Goal: Task Accomplishment & Management: Use online tool/utility

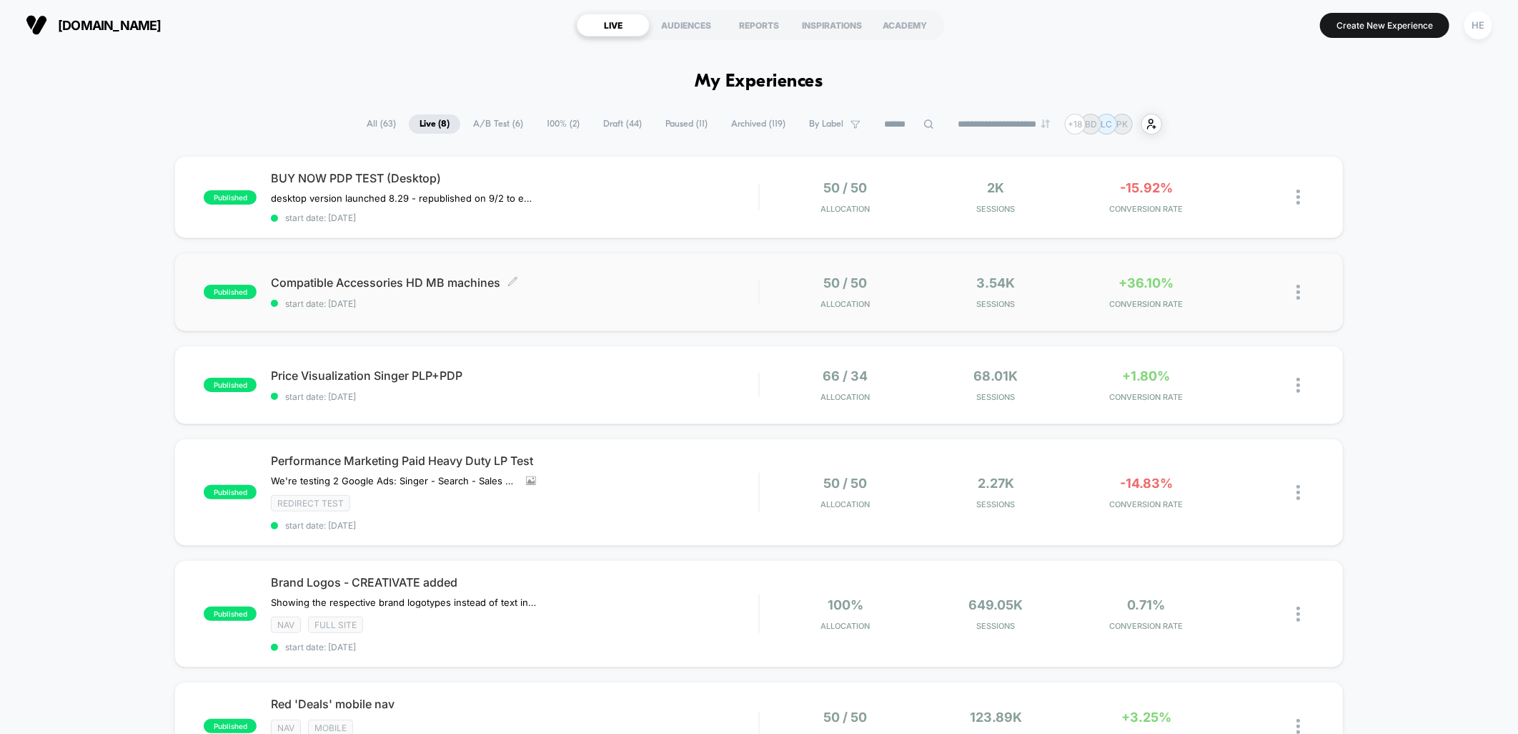
click at [649, 279] on span "Compatible Accessories HD MB machines Click to edit experience details" at bounding box center [515, 282] width 488 height 14
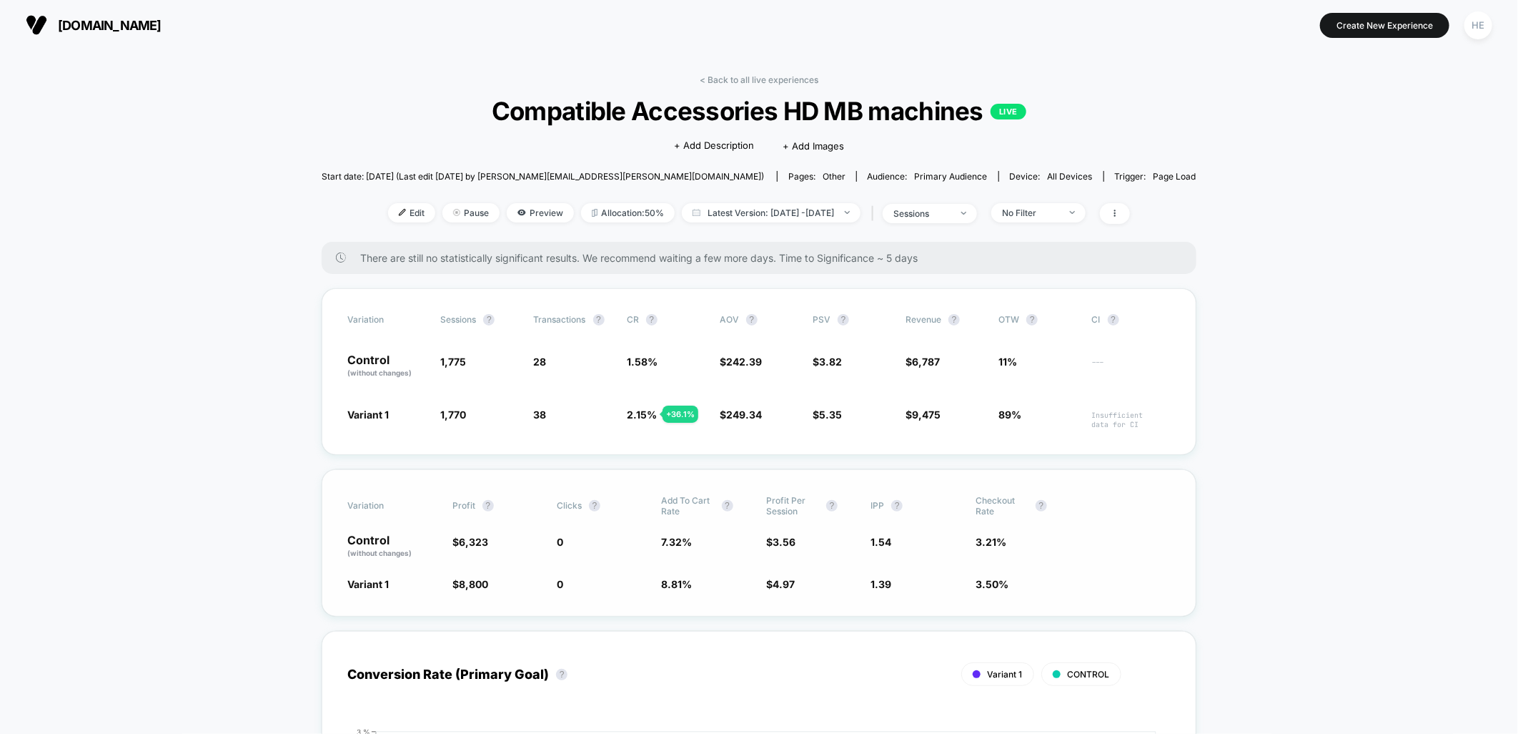
drag, startPoint x: 590, startPoint y: 504, endPoint x: 568, endPoint y: 505, distance: 22.2
click at [568, 505] on span "Clicks" at bounding box center [569, 505] width 25 height 11
drag, startPoint x: 661, startPoint y: 542, endPoint x: 692, endPoint y: 585, distance: 53.2
click at [692, 585] on div "Variation Profit ? Clicks ? Add To Cart Rate ? Profit Per Session ? IPP ? Check…" at bounding box center [759, 542] width 875 height 147
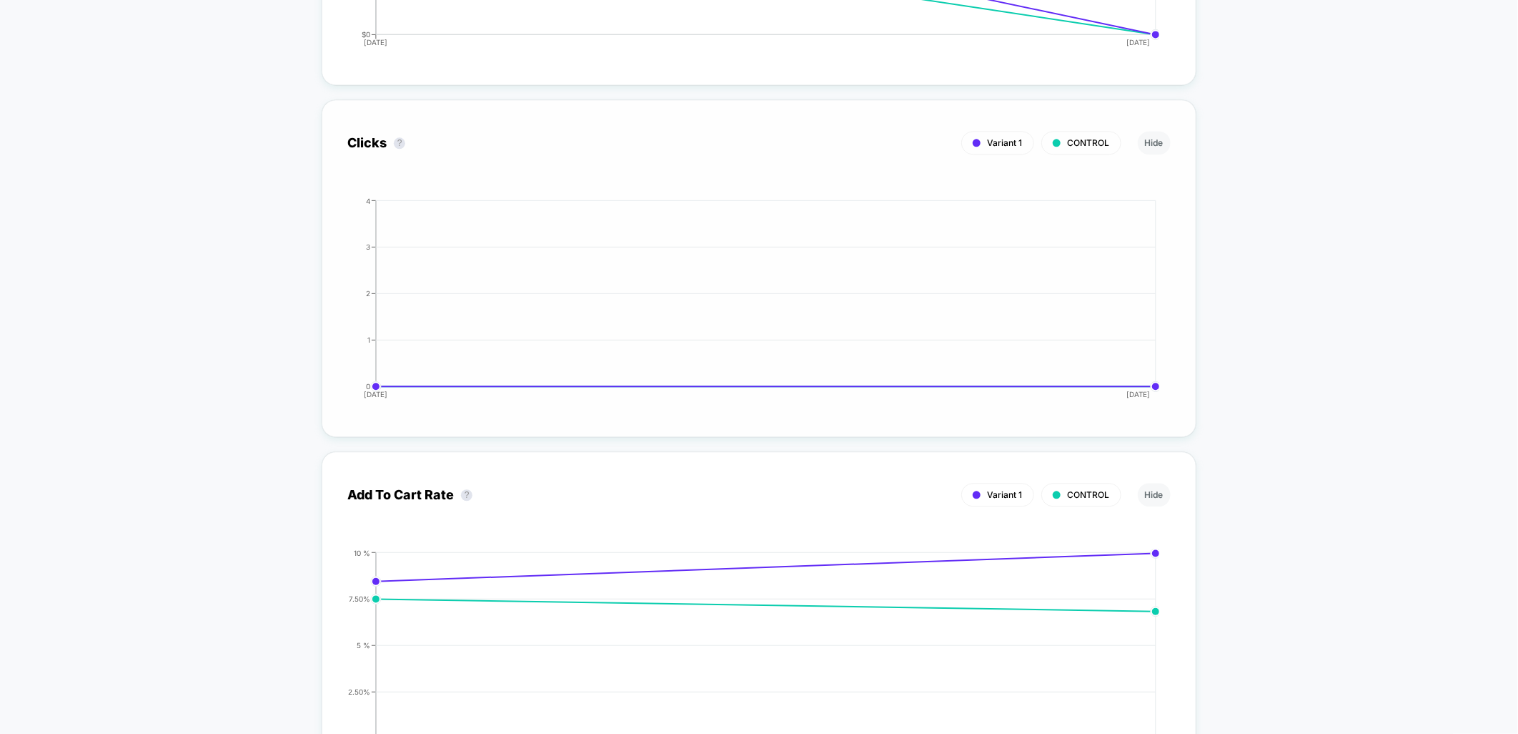
scroll to position [1827, 0]
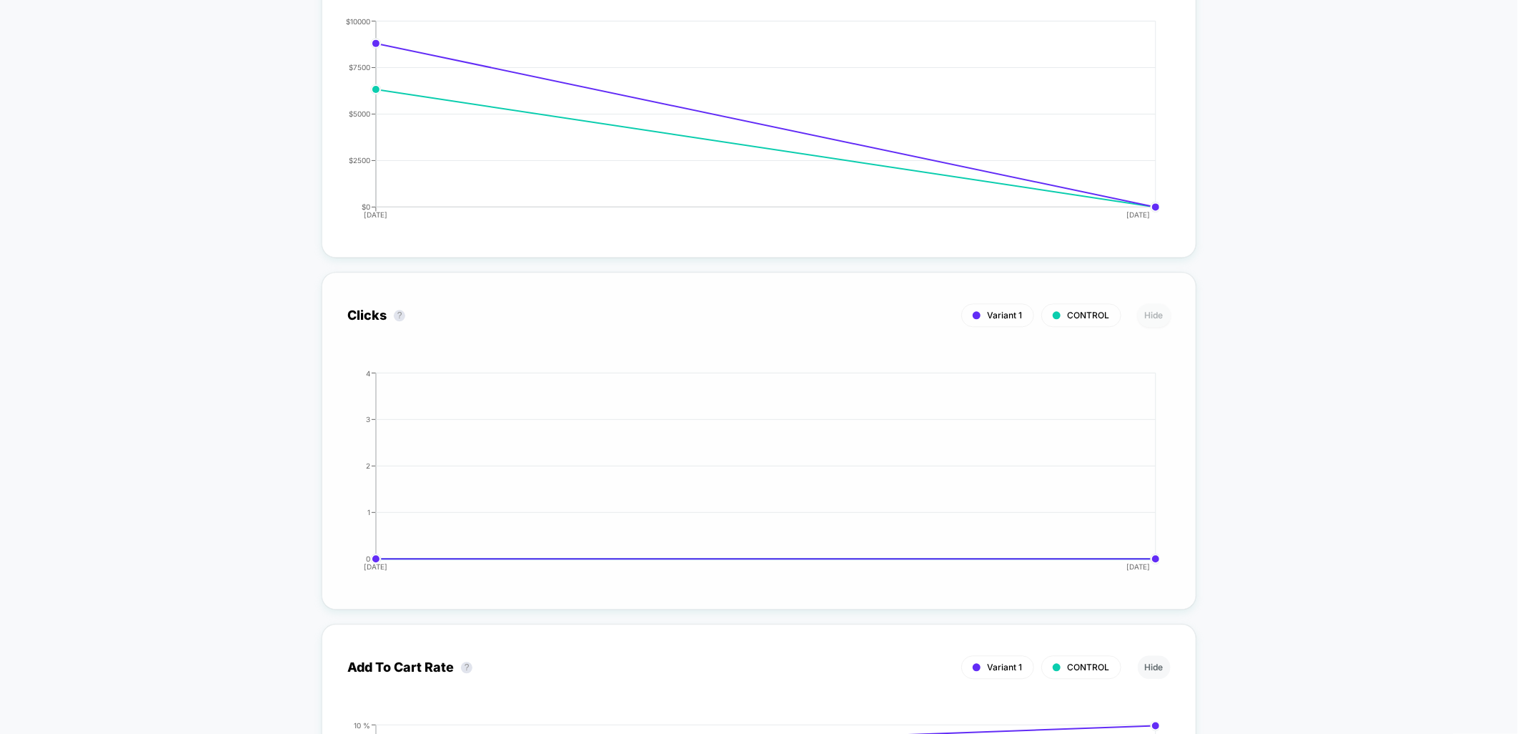
click at [1149, 320] on button "Hide" at bounding box center [1154, 315] width 33 height 24
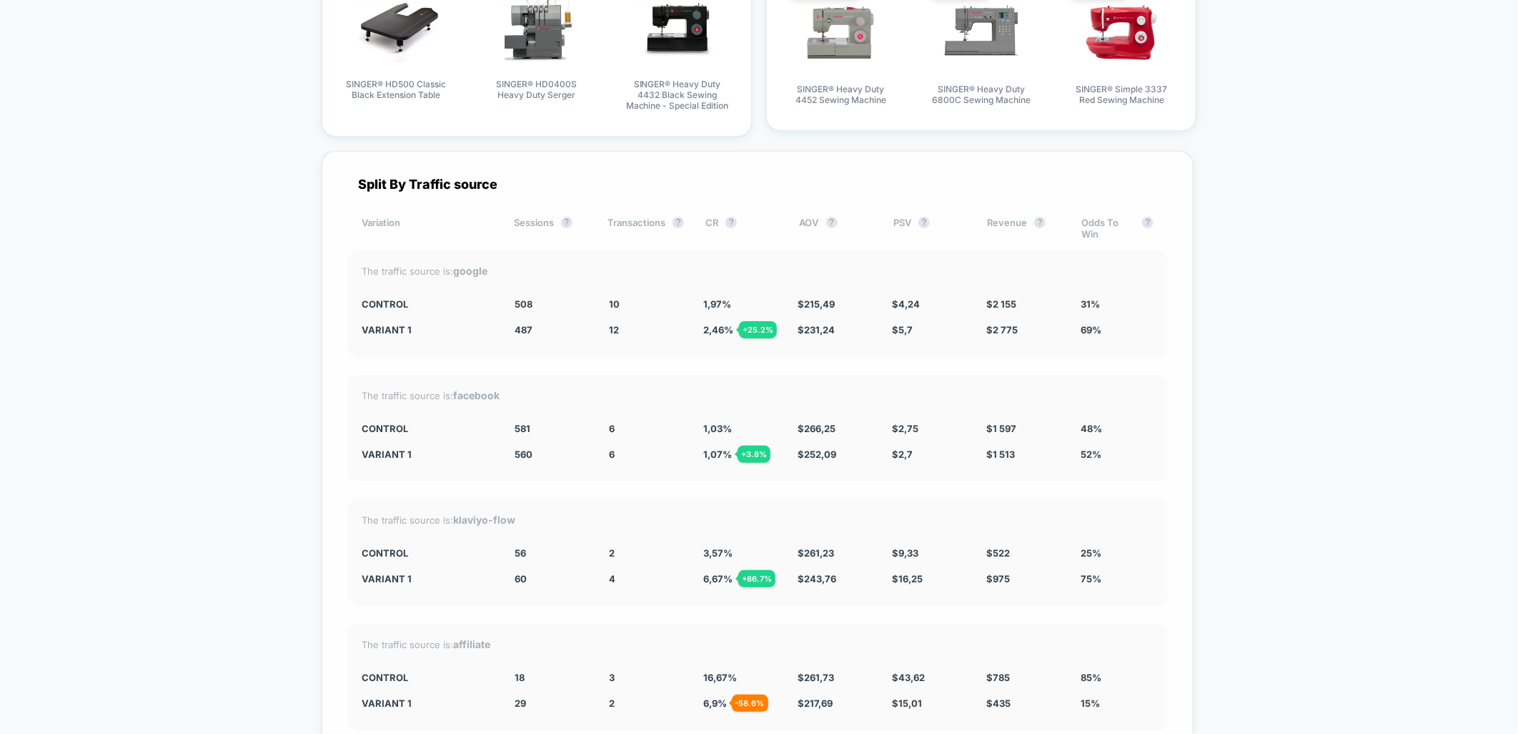
scroll to position [4209, 0]
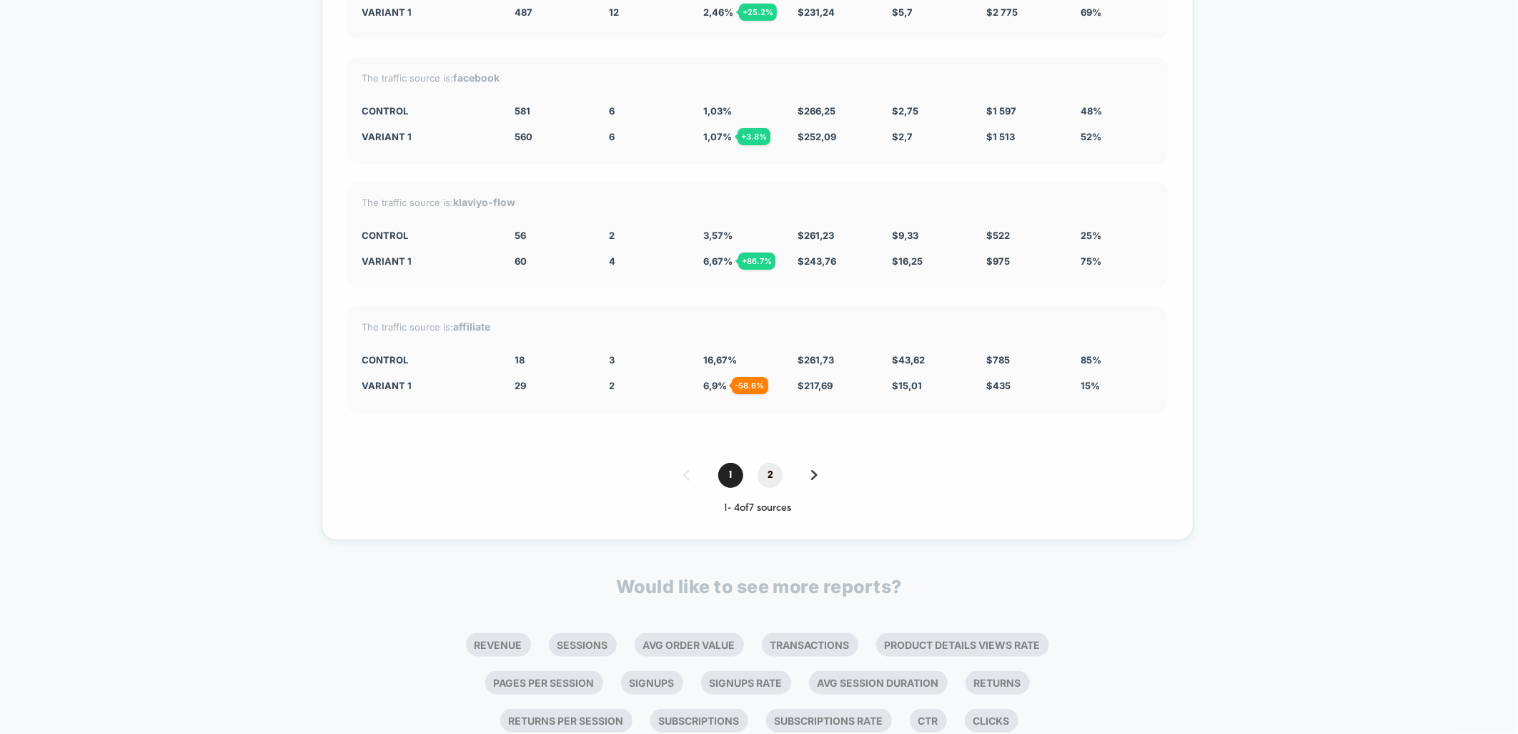
click at [774, 466] on span "2" at bounding box center [770, 475] width 25 height 25
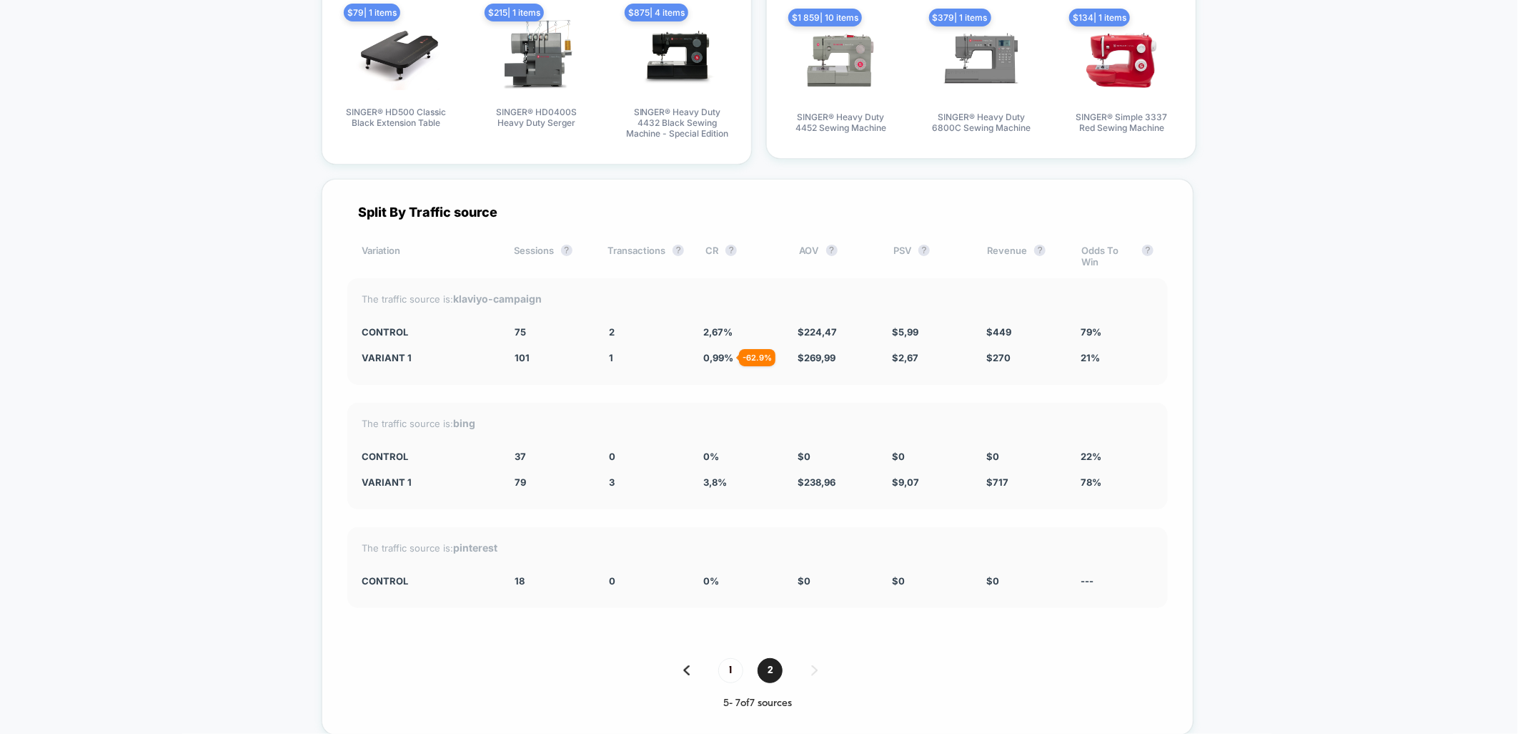
scroll to position [3941, 0]
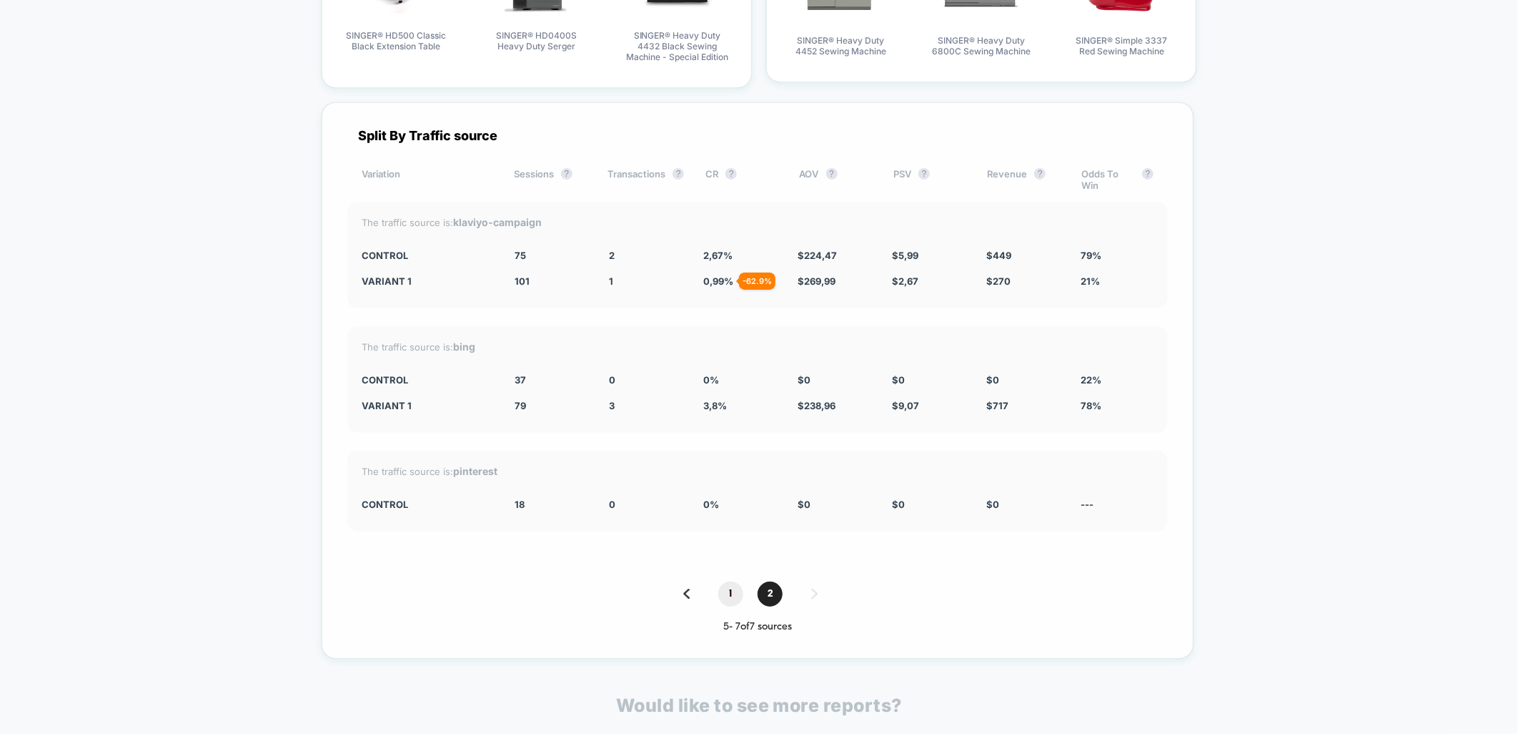
click at [734, 582] on span "1" at bounding box center [730, 593] width 25 height 25
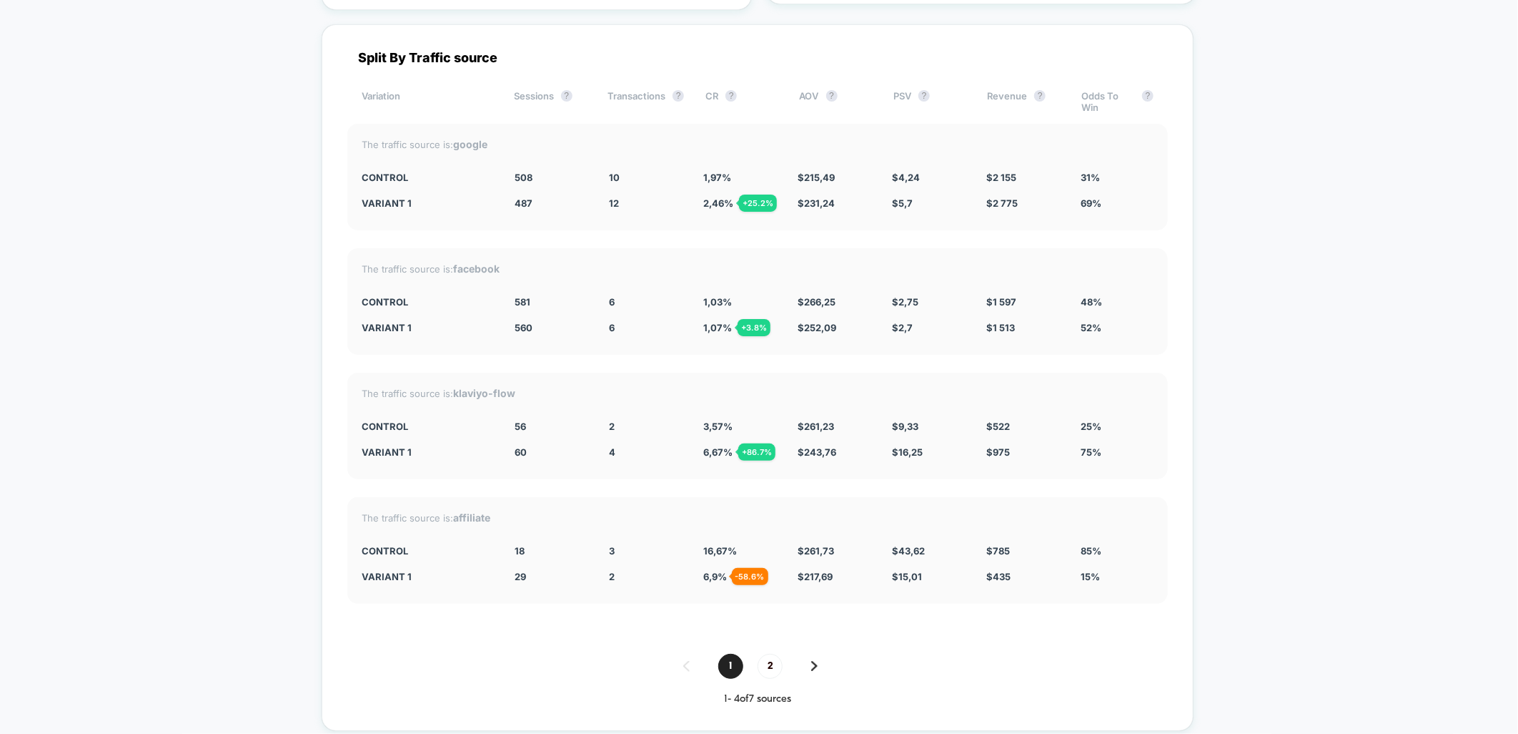
scroll to position [4179, 0]
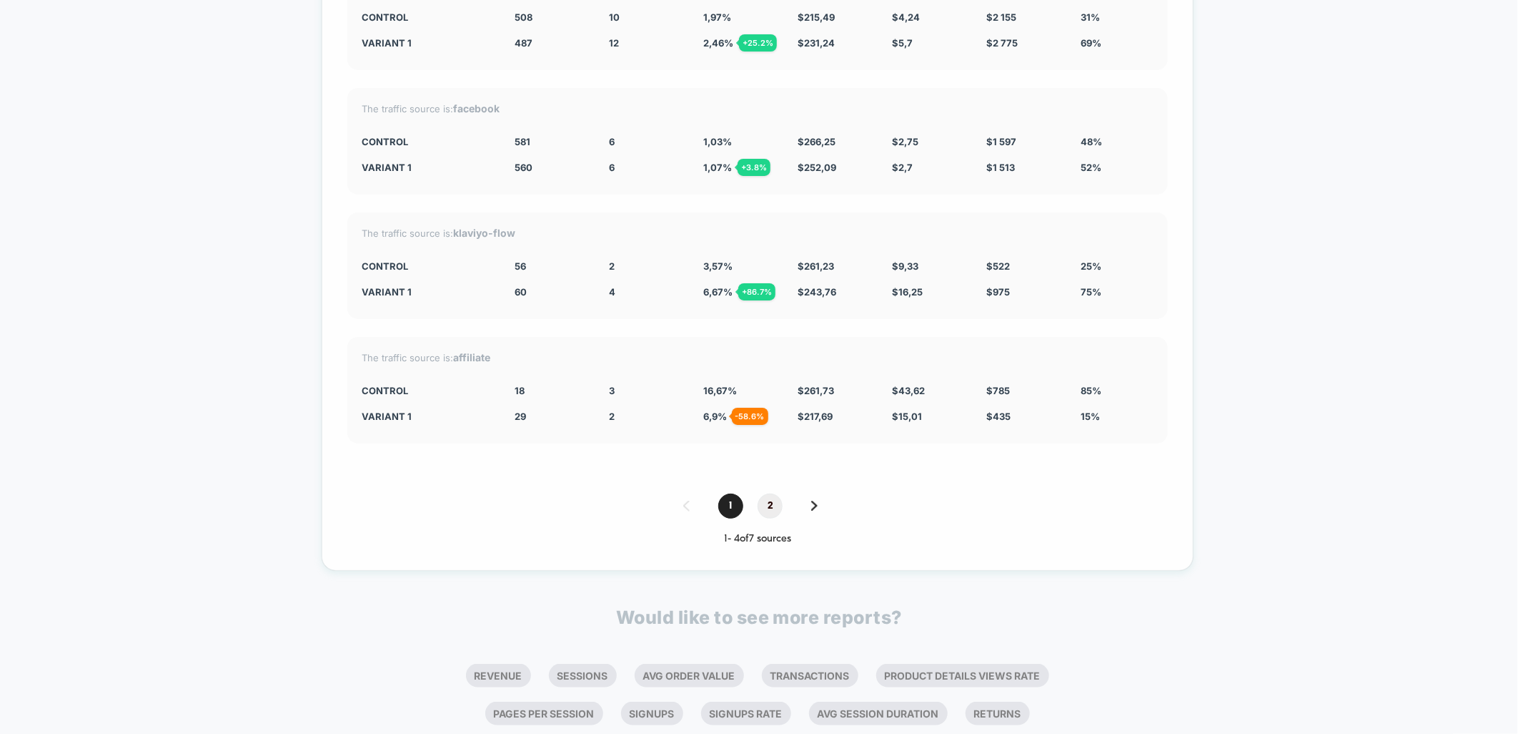
click at [774, 498] on span "2" at bounding box center [770, 505] width 25 height 25
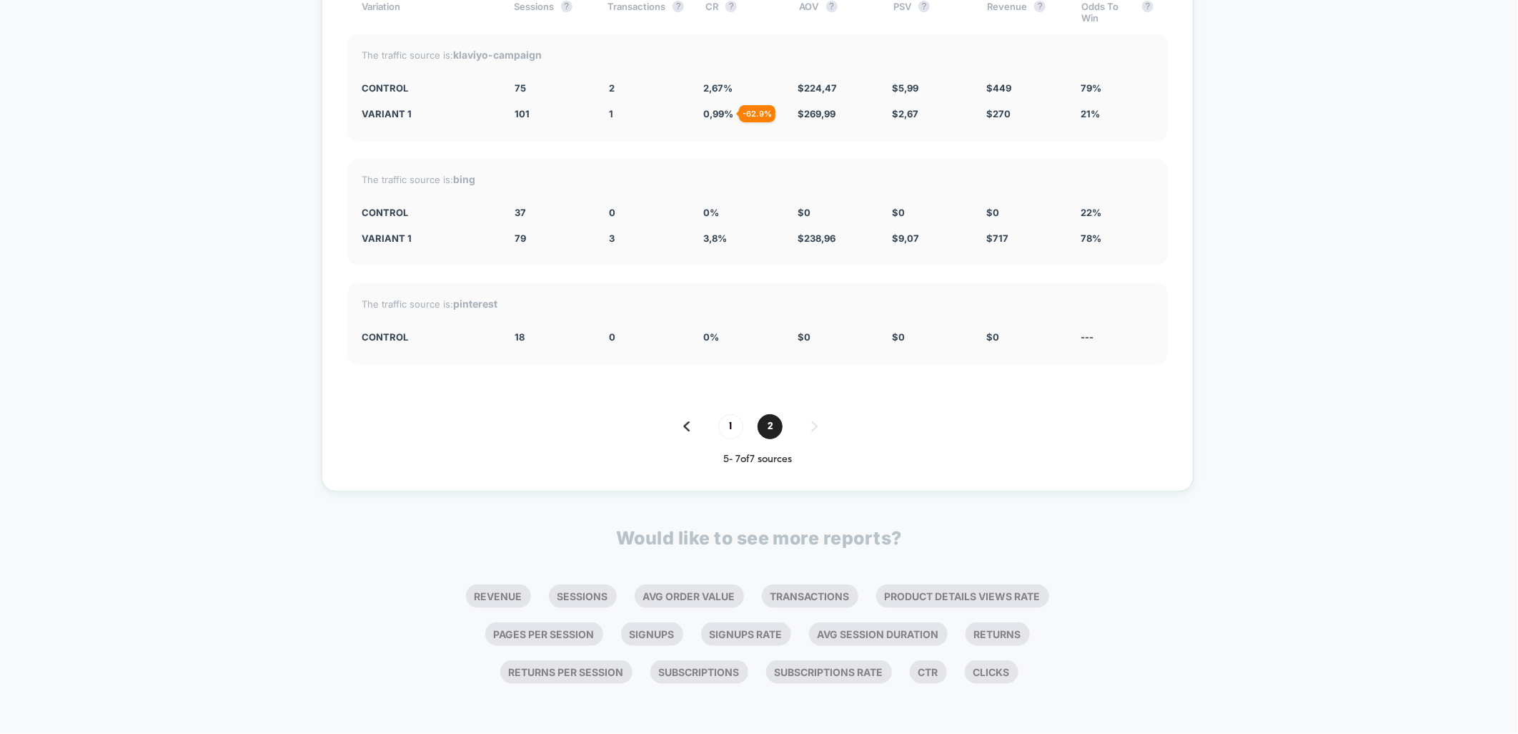
scroll to position [4099, 0]
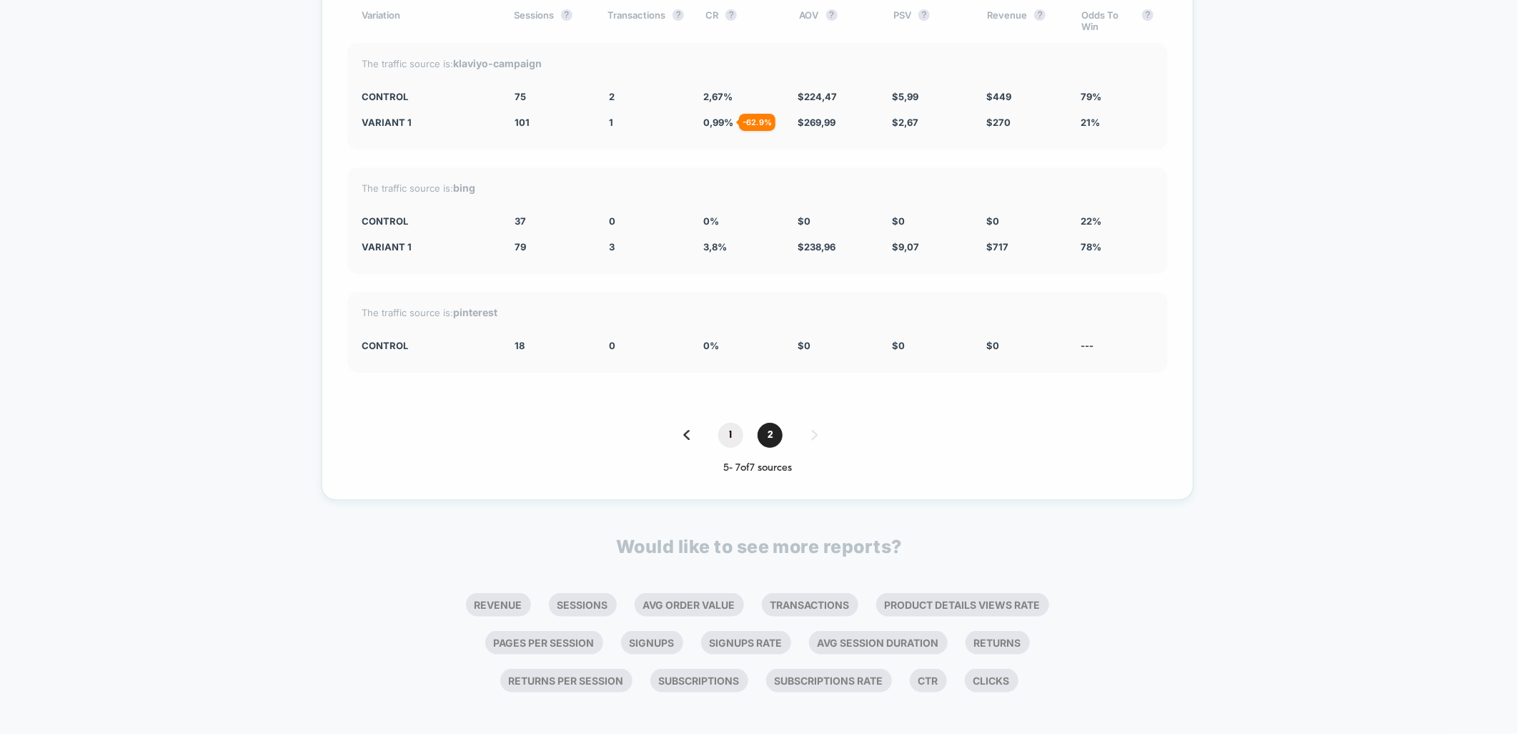
click at [731, 430] on span "1" at bounding box center [730, 435] width 25 height 25
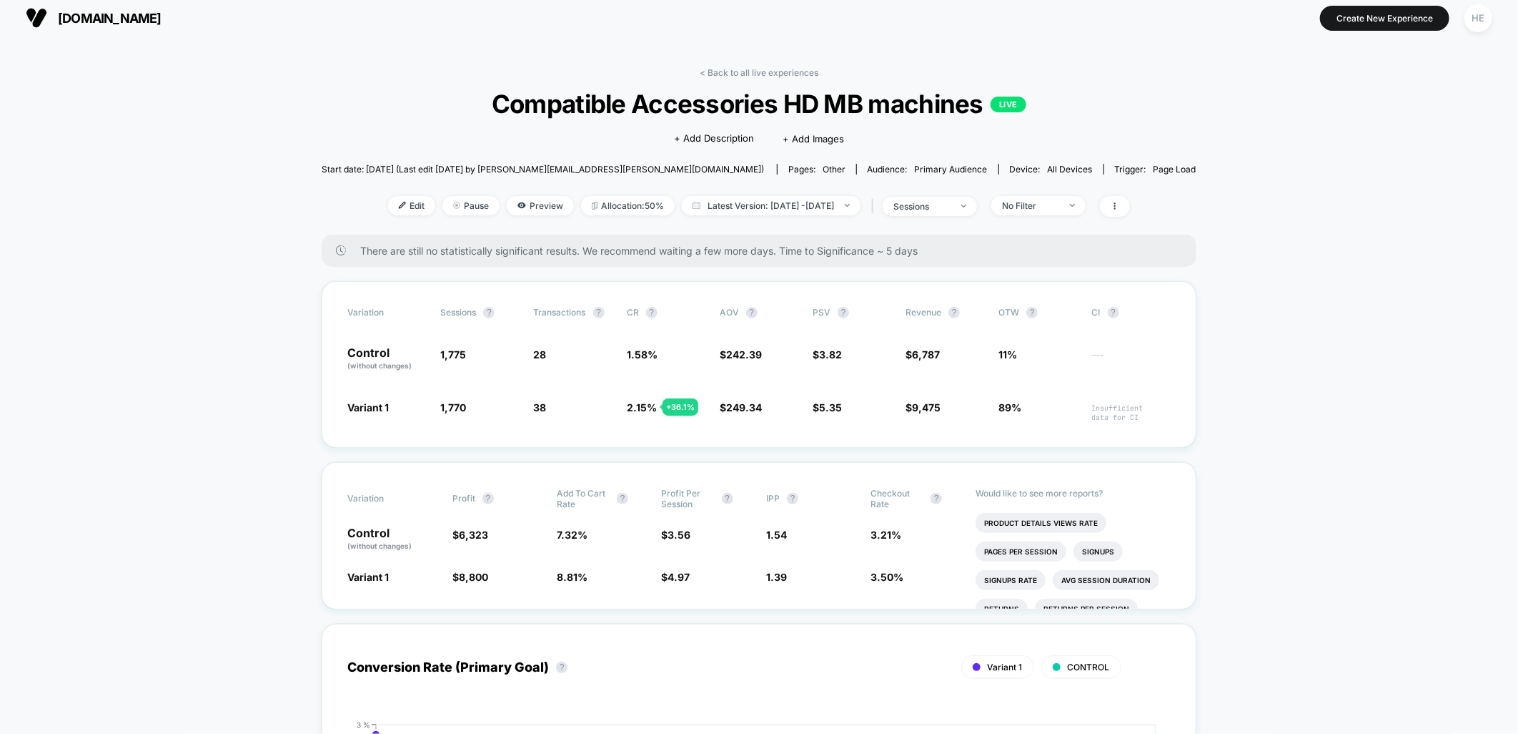
scroll to position [0, 0]
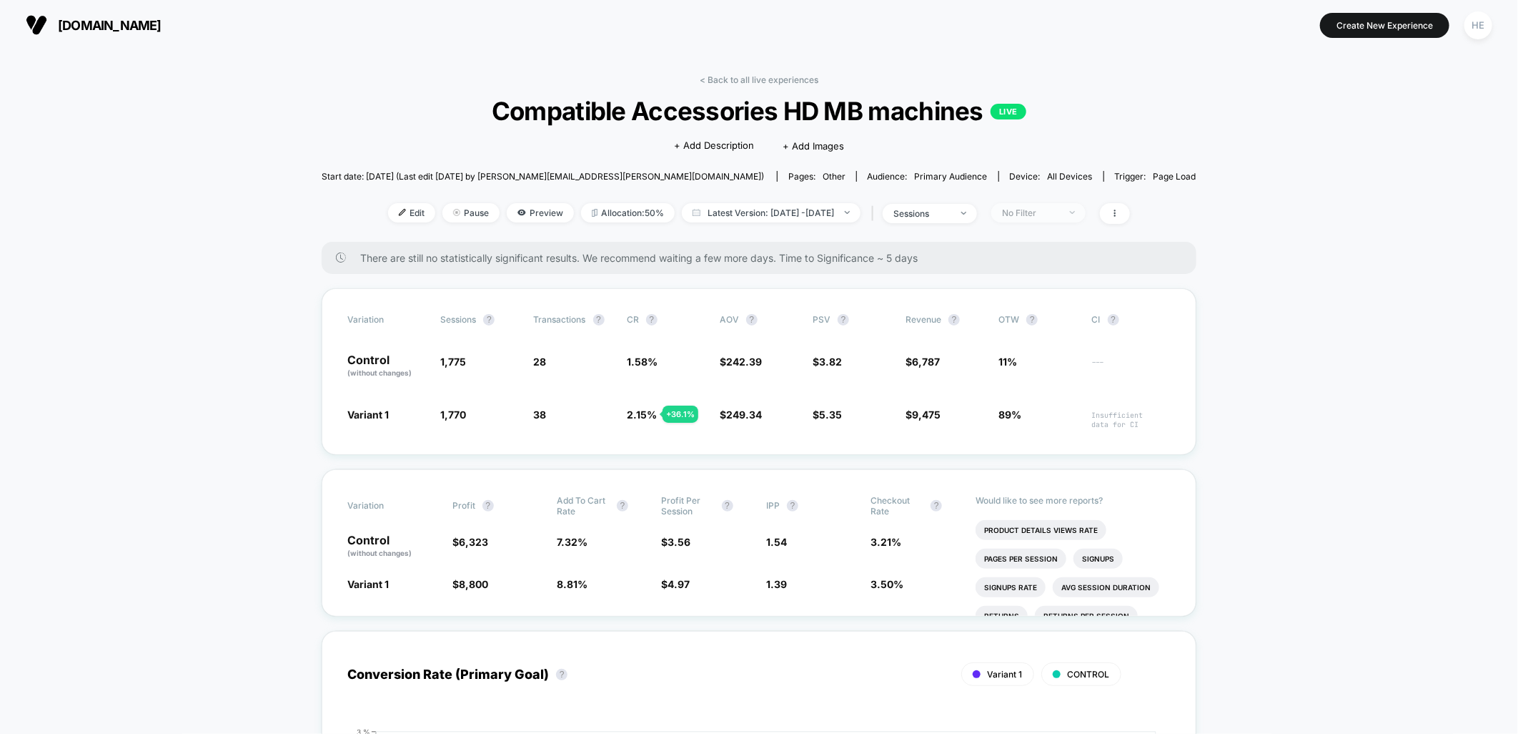
click at [1053, 203] on span "No Filter" at bounding box center [1039, 212] width 94 height 19
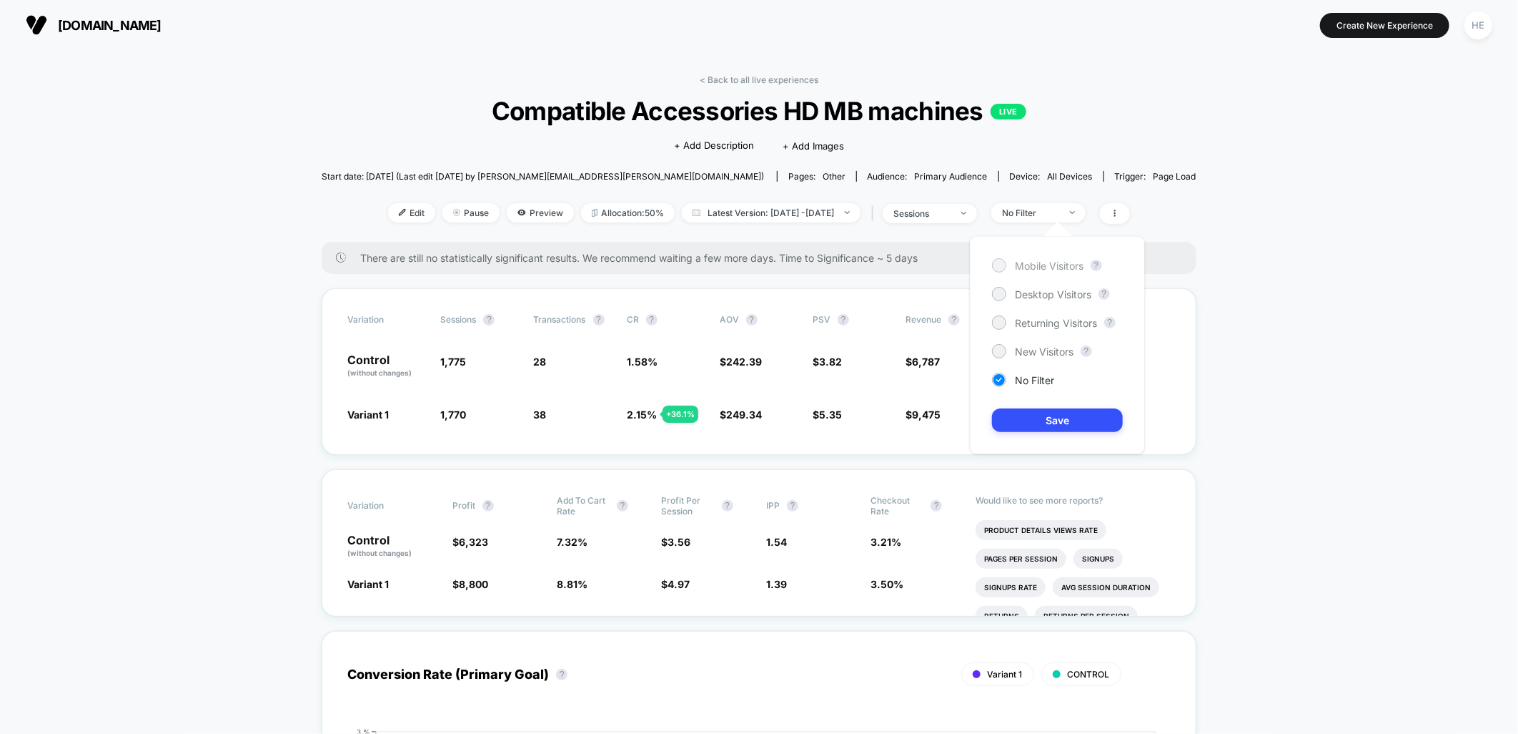
click at [1032, 258] on div "Mobile Visitors" at bounding box center [1038, 265] width 92 height 14
click at [1042, 426] on button "Save" at bounding box center [1057, 420] width 131 height 24
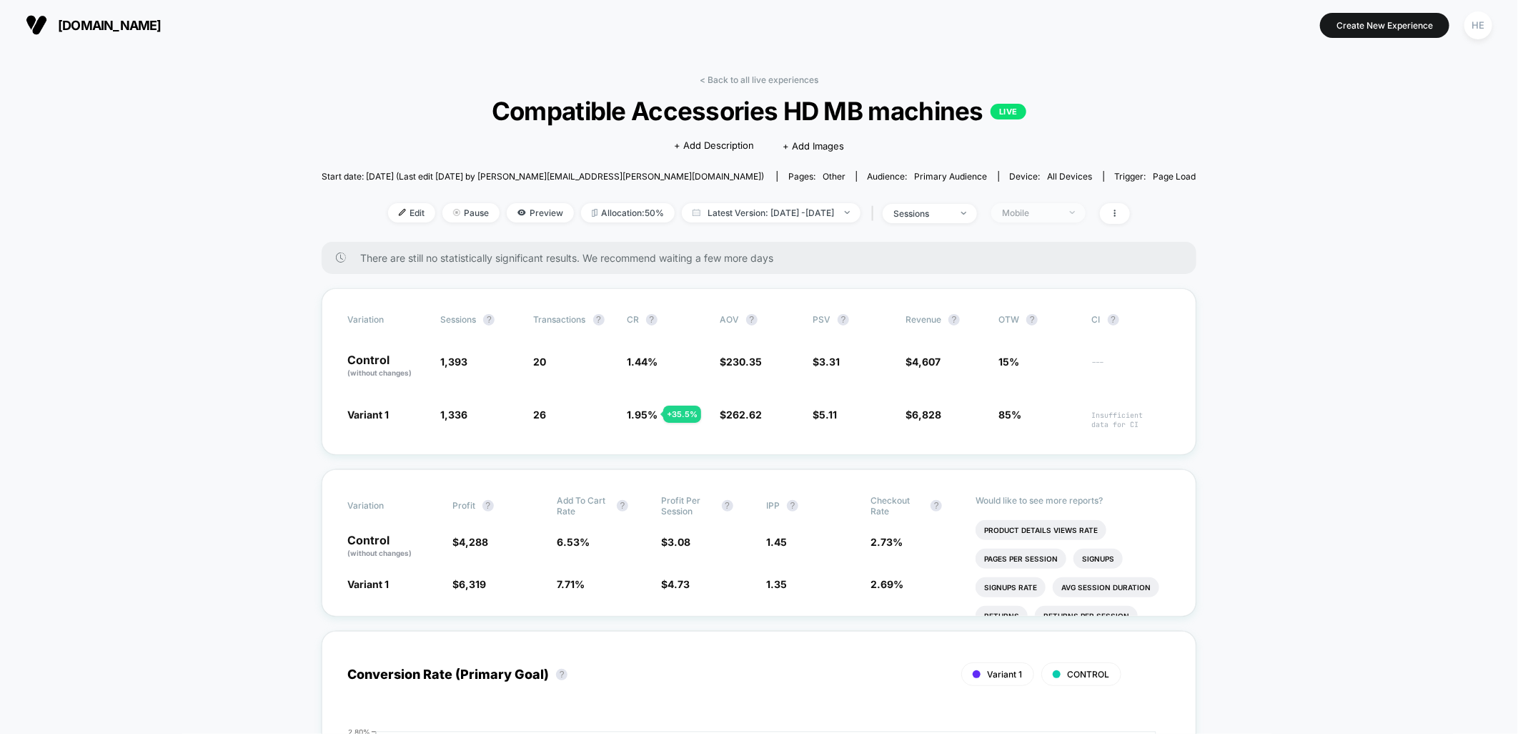
click at [1083, 214] on span "Mobile" at bounding box center [1039, 212] width 94 height 19
click at [1046, 292] on span "Desktop Visitors" at bounding box center [1053, 294] width 76 height 12
click at [1055, 420] on button "Save" at bounding box center [1057, 420] width 131 height 24
click at [1060, 214] on div "Desktop" at bounding box center [1030, 212] width 57 height 11
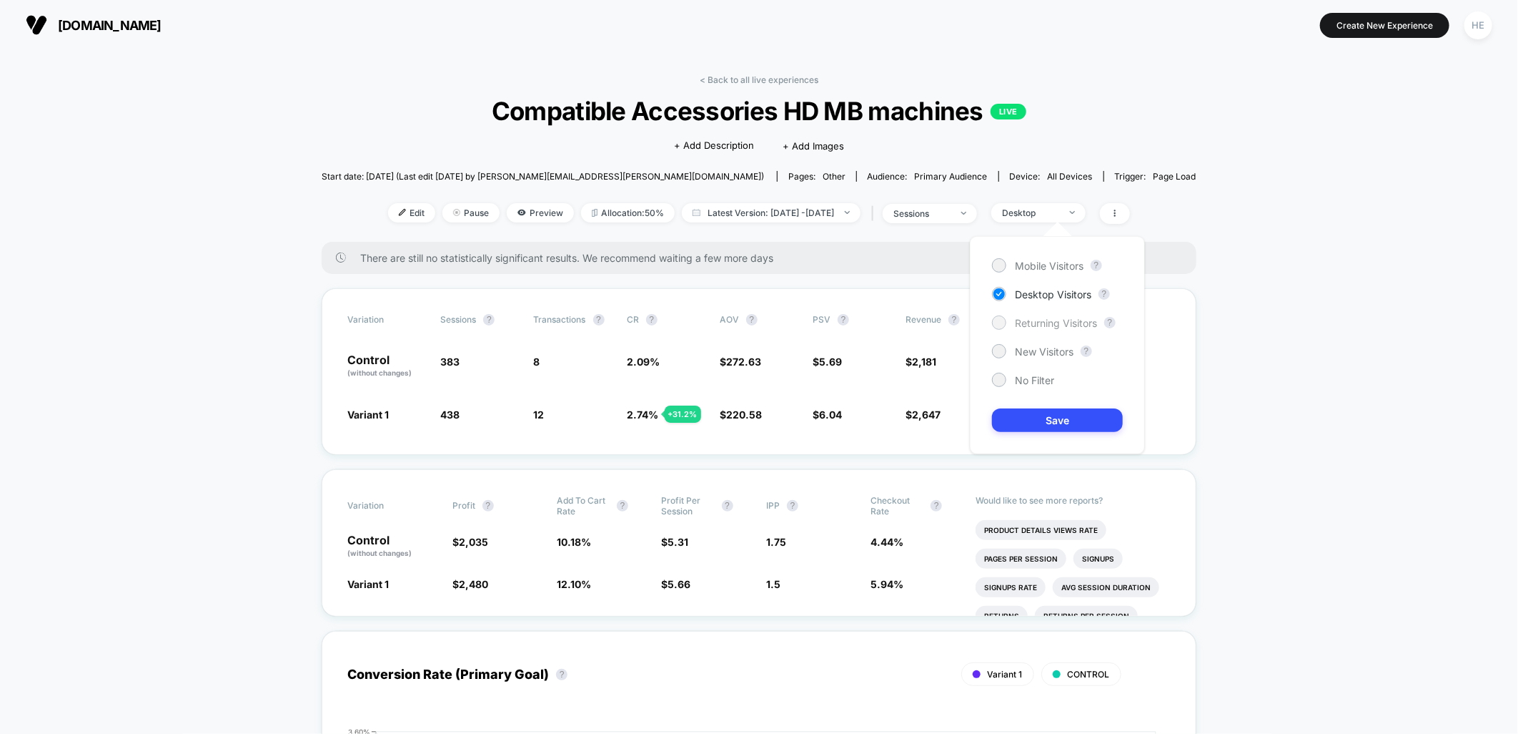
click at [1046, 326] on span "Returning Visitors" at bounding box center [1056, 323] width 82 height 12
click at [1052, 420] on button "Save" at bounding box center [1057, 420] width 131 height 24
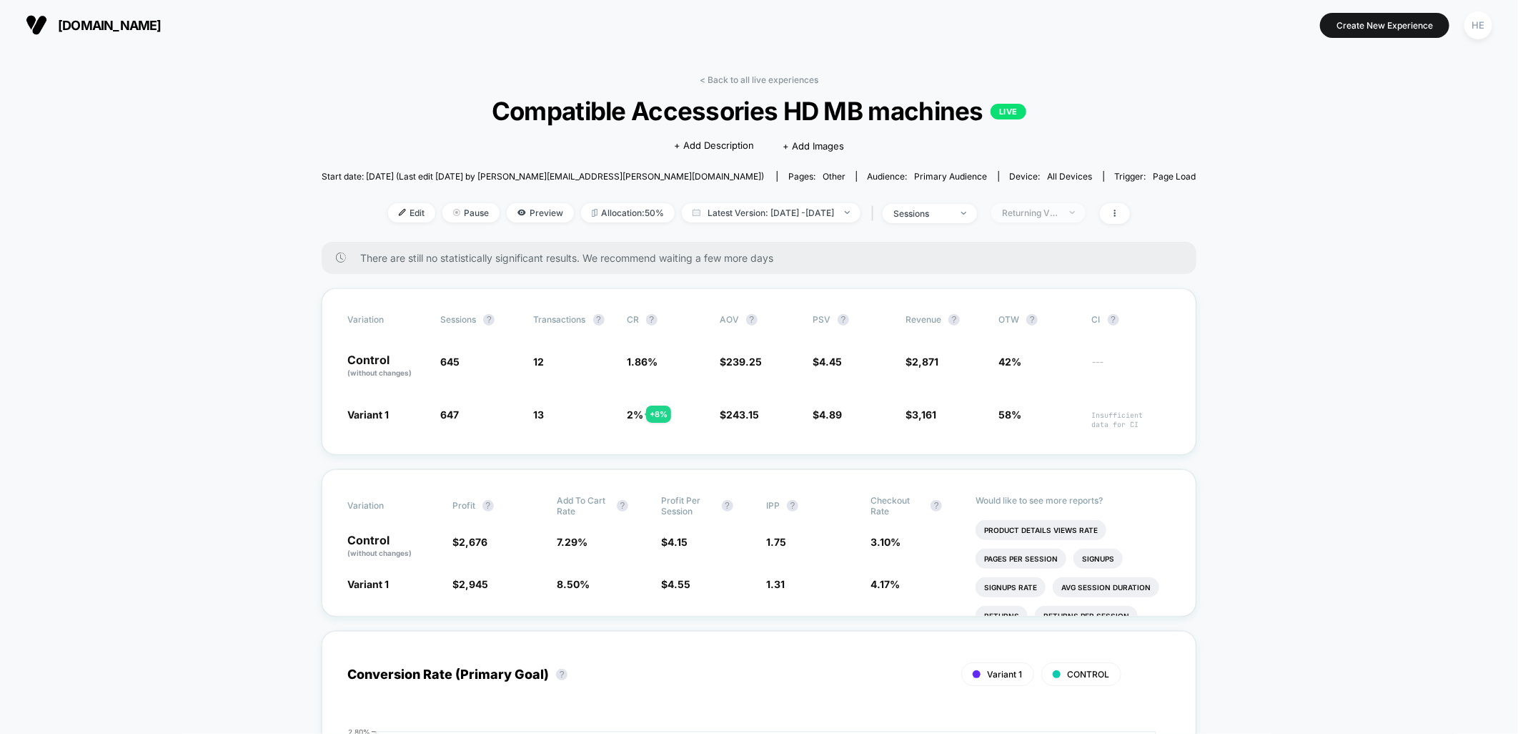
click at [1060, 209] on div "Returning Visitors" at bounding box center [1030, 212] width 57 height 11
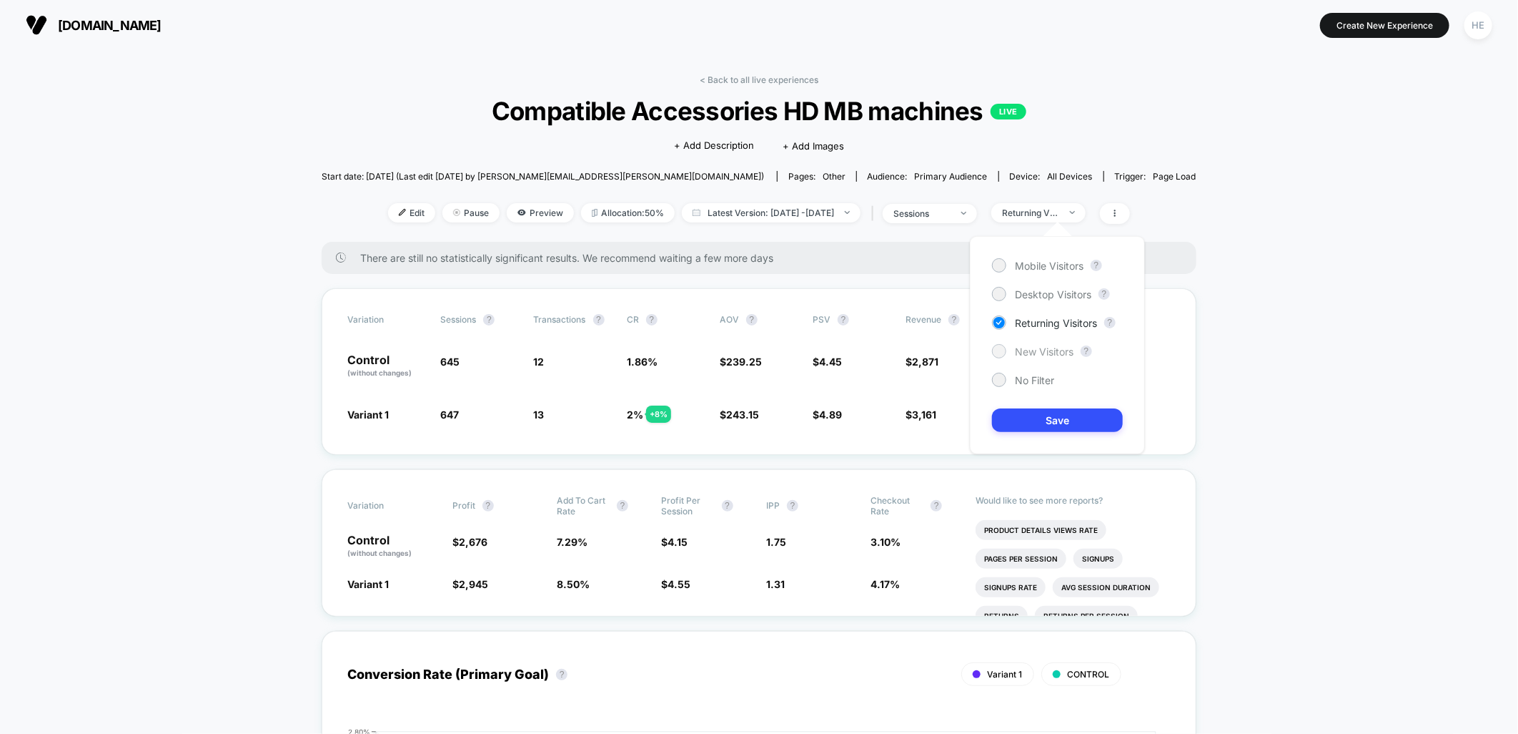
click at [1040, 352] on span "New Visitors" at bounding box center [1044, 351] width 59 height 12
click at [1047, 429] on button "Save" at bounding box center [1057, 420] width 131 height 24
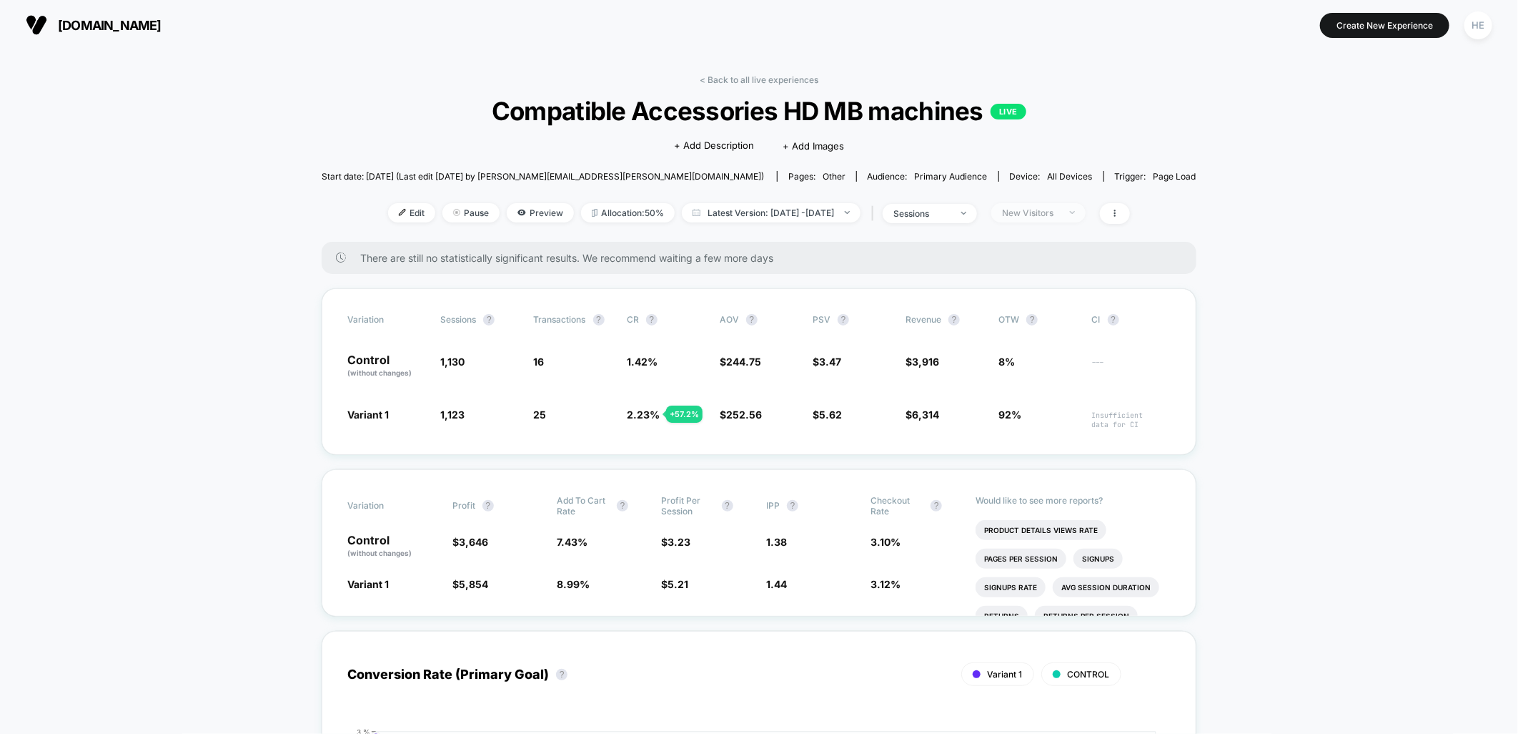
click at [1060, 210] on div "New Visitors" at bounding box center [1030, 212] width 57 height 11
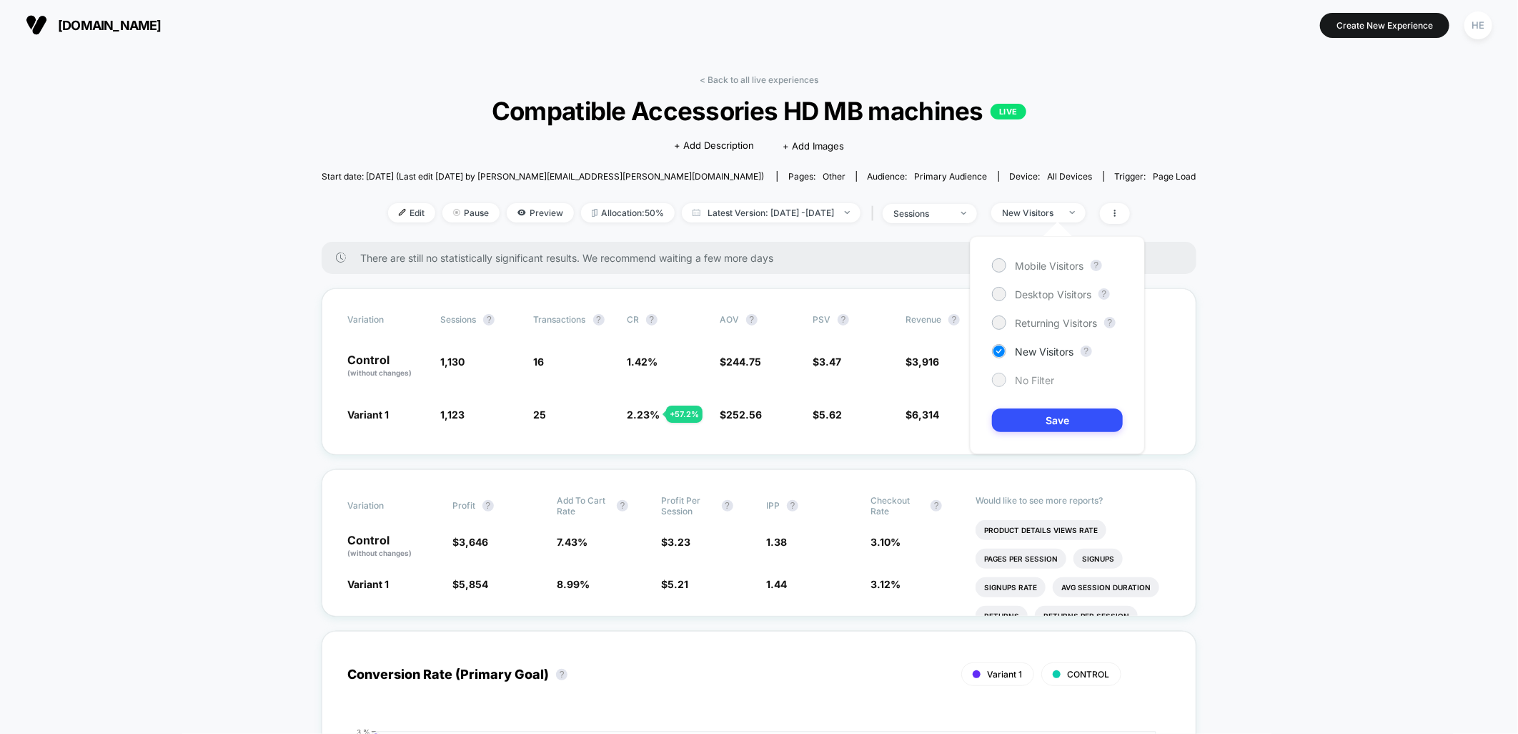
click at [1038, 374] on span "No Filter" at bounding box center [1034, 380] width 39 height 12
click at [1039, 445] on div "Mobile Visitors ? Desktop Visitors ? Returning Visitors ? New Visitors ? No Fil…" at bounding box center [1057, 345] width 175 height 218
click at [1037, 425] on button "Save" at bounding box center [1057, 420] width 131 height 24
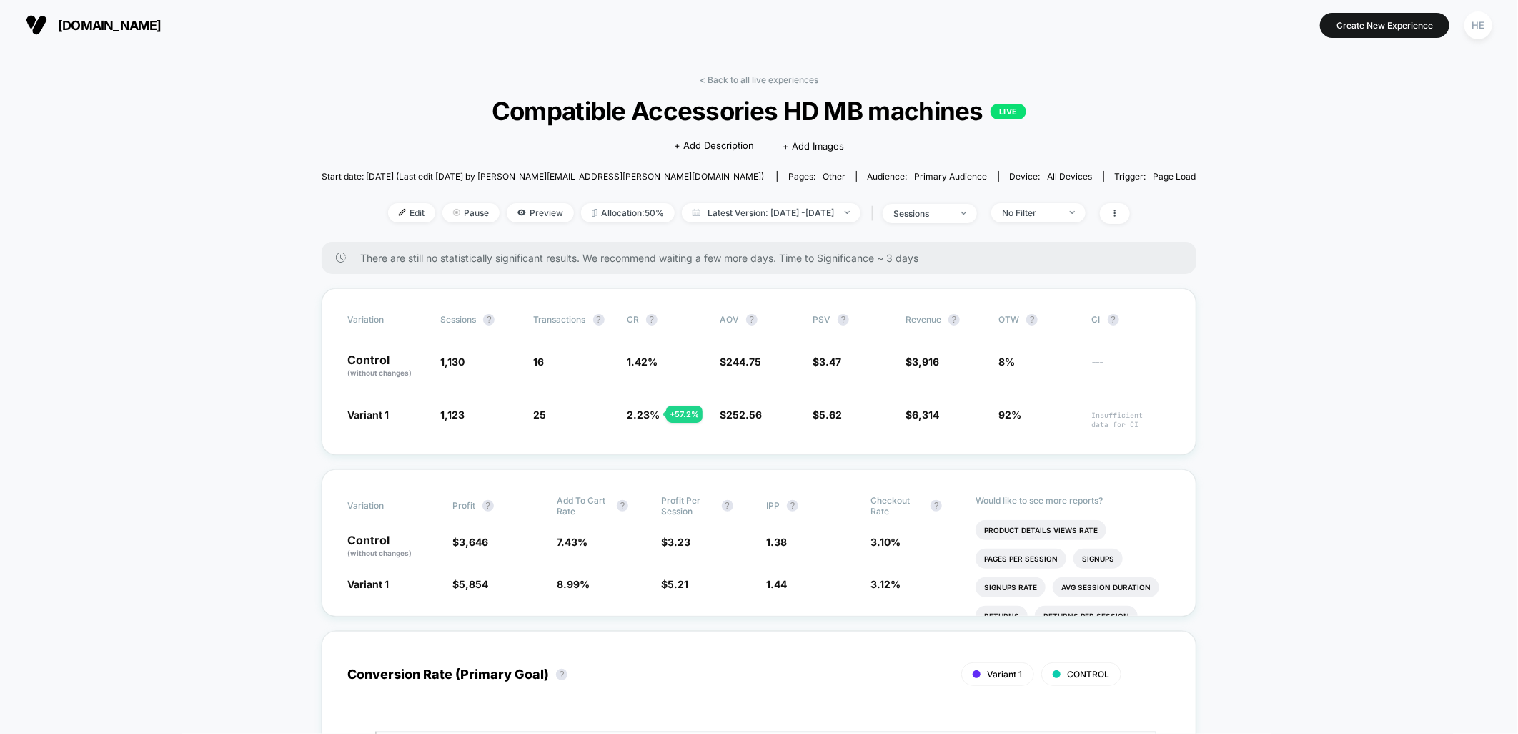
click at [751, 75] on link "< Back to all live experiences" at bounding box center [759, 79] width 119 height 11
